Goal: Transaction & Acquisition: Obtain resource

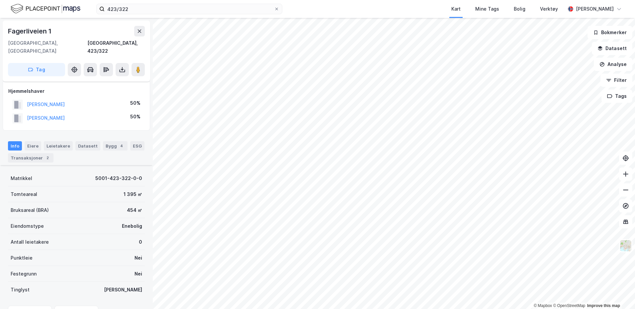
scroll to position [58, 0]
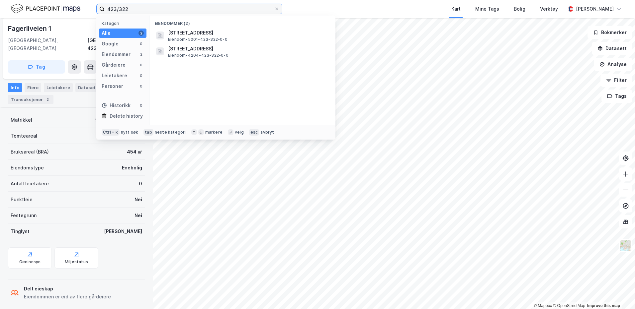
drag, startPoint x: 130, startPoint y: 12, endPoint x: 90, endPoint y: 15, distance: 40.0
click at [90, 15] on div "423/322 Kategori Alle 2 Google 0 Eiendommer 2 Gårdeiere 0 Leietakere 0 Personer…" at bounding box center [317, 9] width 635 height 18
paste input "15/265/183"
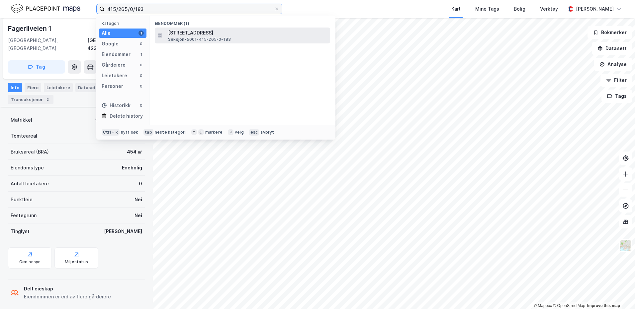
type input "415/265/0/183"
click at [196, 41] on span "Seksjon • 5001-415-265-0-183" at bounding box center [199, 39] width 63 height 5
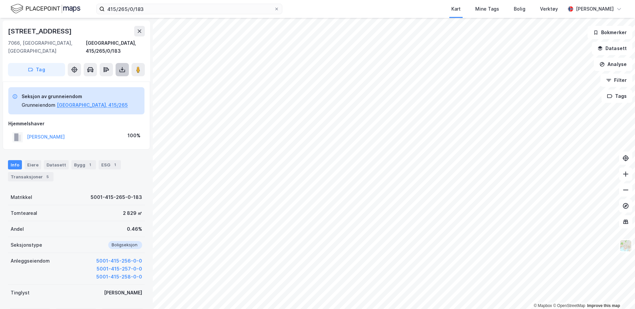
click at [122, 66] on icon at bounding box center [122, 69] width 7 height 7
click at [100, 80] on div "Last ned grunnbok" at bounding box center [89, 82] width 39 height 5
